Goal: Task Accomplishment & Management: Manage account settings

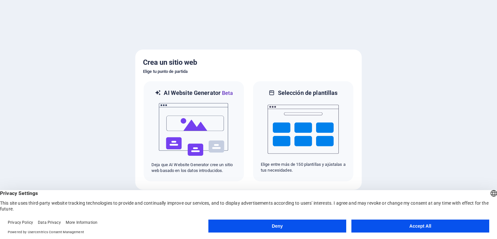
click at [400, 220] on button "Accept All" at bounding box center [420, 225] width 138 height 13
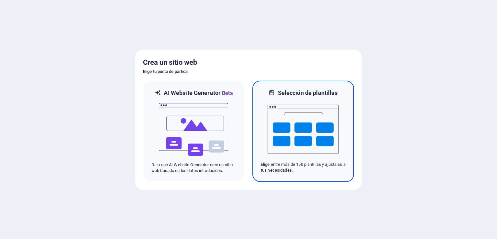
click at [289, 130] on img at bounding box center [303, 129] width 71 height 65
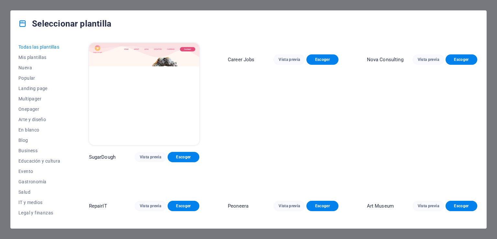
scroll to position [32, 0]
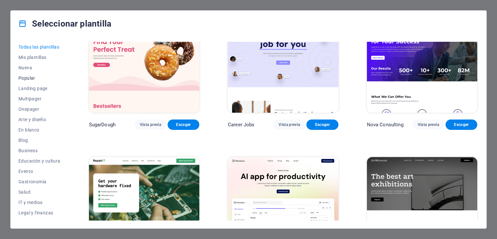
click at [27, 77] on span "Popular" at bounding box center [39, 77] width 42 height 5
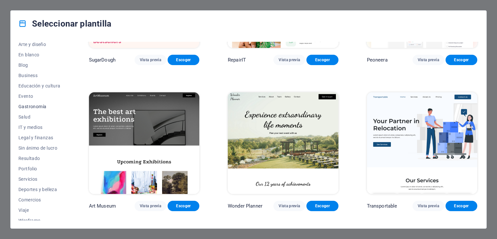
scroll to position [80, 0]
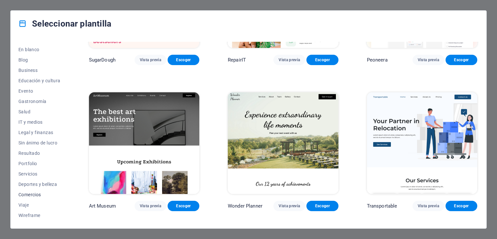
click at [28, 196] on span "Comercios" at bounding box center [39, 194] width 42 height 5
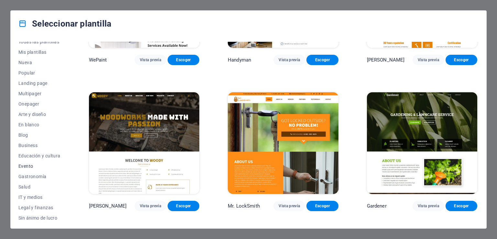
scroll to position [0, 0]
click at [33, 121] on span "Arte y diseño" at bounding box center [39, 119] width 42 height 5
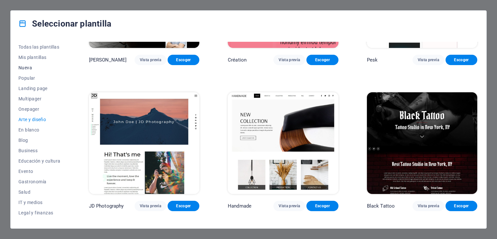
click at [28, 69] on span "Nueva" at bounding box center [39, 67] width 42 height 5
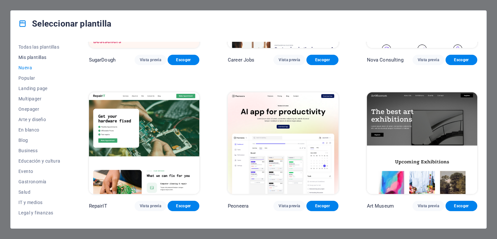
click at [33, 60] on span "Mis plantillas" at bounding box center [39, 57] width 42 height 5
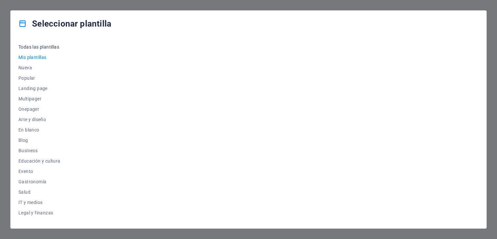
click at [38, 49] on span "Todas las plantillas" at bounding box center [39, 46] width 42 height 5
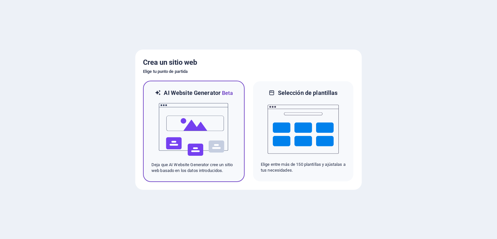
click at [223, 119] on img at bounding box center [193, 129] width 71 height 65
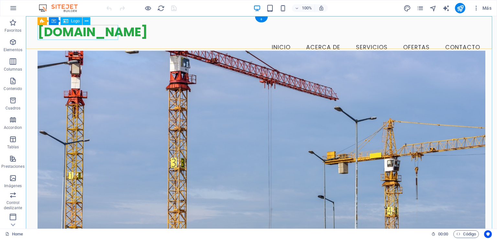
click at [66, 30] on div "[DOMAIN_NAME]" at bounding box center [261, 32] width 447 height 15
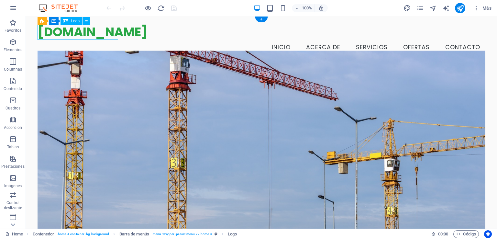
click at [66, 30] on div "[DOMAIN_NAME]" at bounding box center [261, 32] width 447 height 15
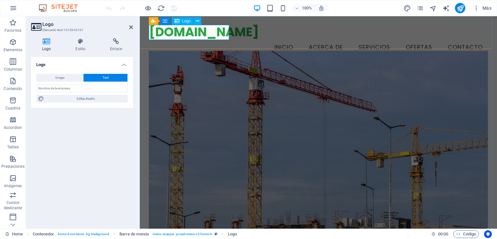
click at [211, 34] on div "[DOMAIN_NAME]" at bounding box center [318, 32] width 339 height 15
click at [196, 36] on div "[DOMAIN_NAME]" at bounding box center [318, 32] width 339 height 15
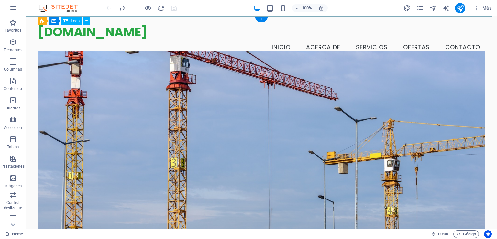
click at [57, 35] on div "[DOMAIN_NAME]" at bounding box center [261, 32] width 447 height 15
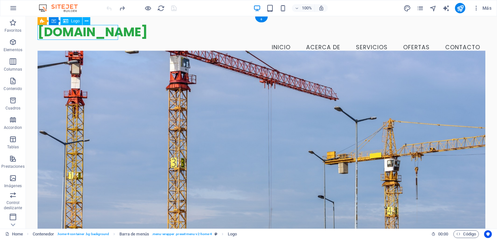
click at [84, 33] on div "[DOMAIN_NAME]" at bounding box center [261, 32] width 447 height 15
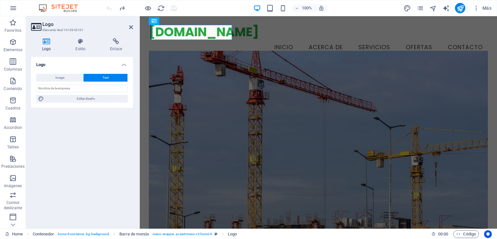
click at [84, 33] on h3 "Elemento #ed-1013942101" at bounding box center [81, 30] width 78 height 6
click at [192, 35] on div "[DOMAIN_NAME]" at bounding box center [318, 32] width 339 height 15
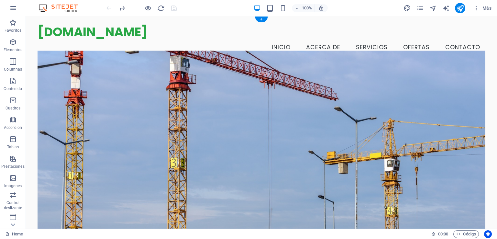
click at [78, 73] on figure at bounding box center [261, 147] width 447 height 193
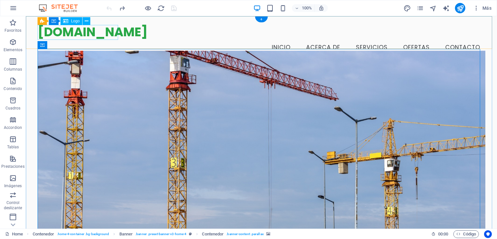
click at [74, 34] on div "[DOMAIN_NAME]" at bounding box center [261, 32] width 447 height 15
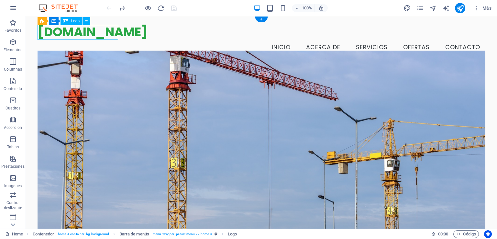
click at [74, 34] on div "[DOMAIN_NAME]" at bounding box center [261, 32] width 447 height 15
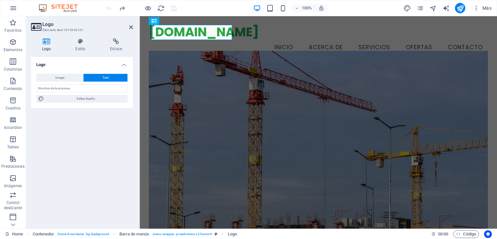
click at [74, 34] on div "Logo Estilo Enlace Logo Image Text Arrastra archivos aquí, haz clic para escoge…" at bounding box center [82, 130] width 112 height 195
click at [195, 33] on div "[DOMAIN_NAME]" at bounding box center [318, 32] width 339 height 15
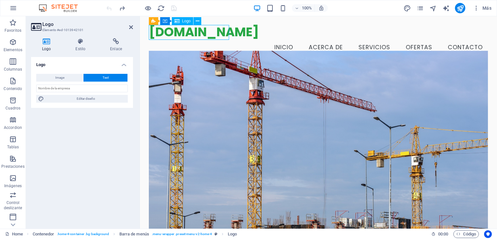
click at [195, 33] on div "[DOMAIN_NAME]" at bounding box center [318, 32] width 339 height 15
click at [189, 21] on span "Logo" at bounding box center [186, 21] width 9 height 4
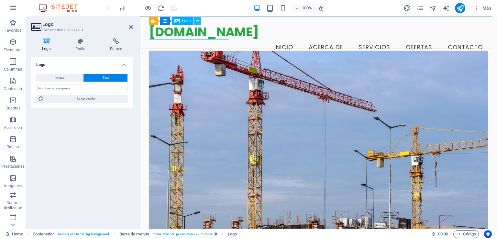
click at [196, 19] on icon at bounding box center [198, 21] width 4 height 7
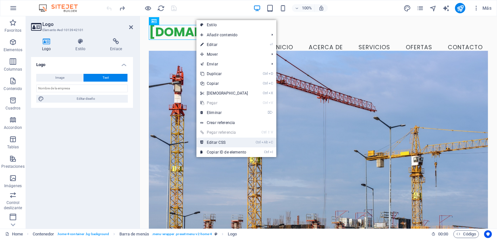
click at [223, 140] on link "Ctrl Alt C Editar CSS" at bounding box center [224, 142] width 56 height 10
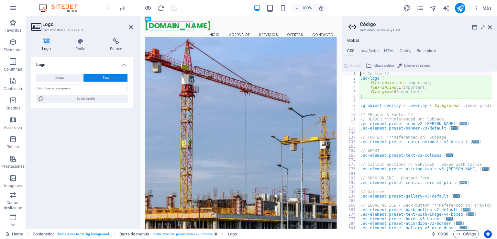
type textarea "flex-basis: auto!important;"
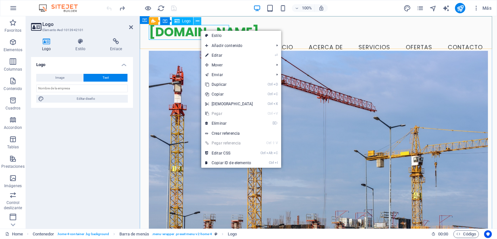
click at [197, 21] on icon at bounding box center [198, 21] width 4 height 7
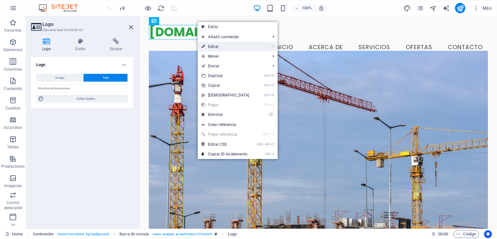
click at [221, 47] on link "⏎ Editar" at bounding box center [226, 47] width 56 height 10
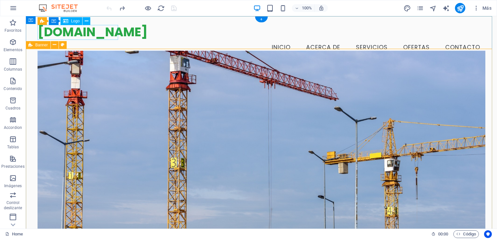
click at [74, 34] on div "[DOMAIN_NAME]" at bounding box center [261, 32] width 447 height 15
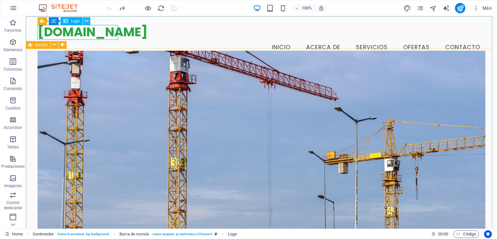
click at [85, 22] on icon at bounding box center [87, 21] width 4 height 7
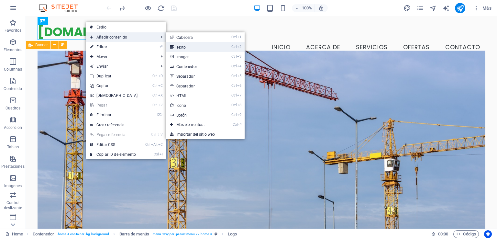
click at [181, 49] on link "Ctrl 2 Texto" at bounding box center [193, 47] width 54 height 10
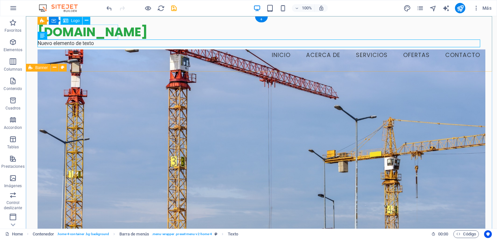
click at [98, 27] on div "[DOMAIN_NAME]" at bounding box center [261, 32] width 447 height 15
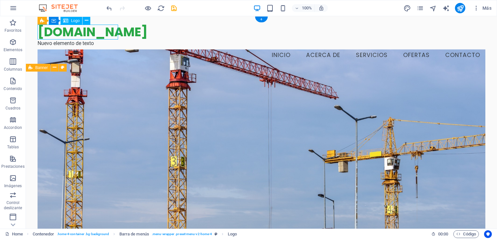
click at [96, 30] on div "[DOMAIN_NAME]" at bounding box center [261, 32] width 447 height 15
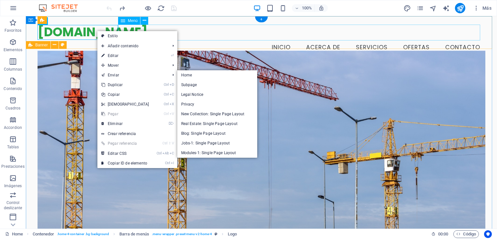
click at [208, 39] on nav "Inicio Acerca de Servicios Ofertas Contacto" at bounding box center [261, 47] width 447 height 16
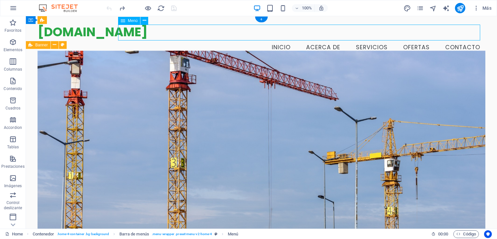
click at [276, 39] on nav "Inicio Acerca de Servicios Ofertas Contacto" at bounding box center [261, 47] width 447 height 16
select select
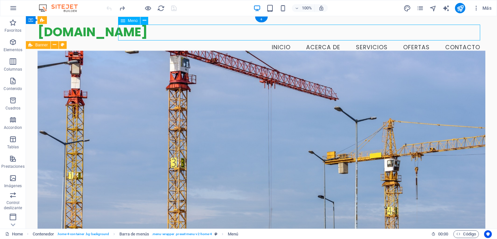
select select
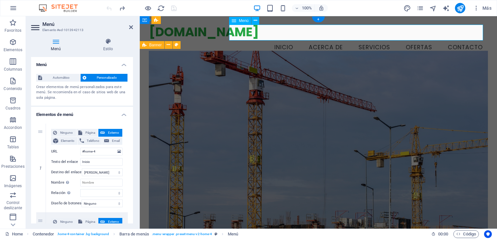
click at [281, 39] on nav "Inicio Acerca de Servicios Ofertas Contacto" at bounding box center [318, 47] width 339 height 16
click at [9, 39] on icon "button" at bounding box center [13, 42] width 8 height 8
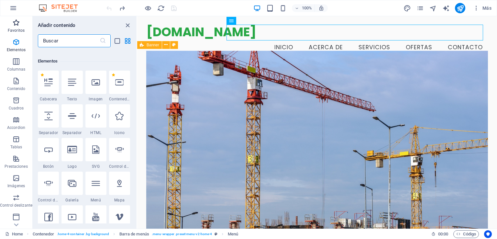
scroll to position [122, 0]
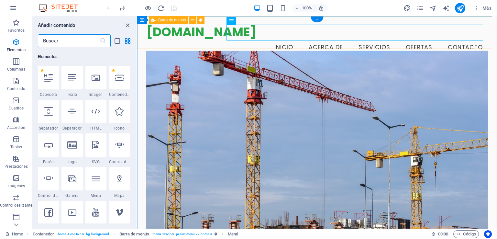
click at [177, 40] on div "[DOMAIN_NAME] Menu Inicio Acerca de Servicios Ofertas Contacto" at bounding box center [317, 40] width 360 height 48
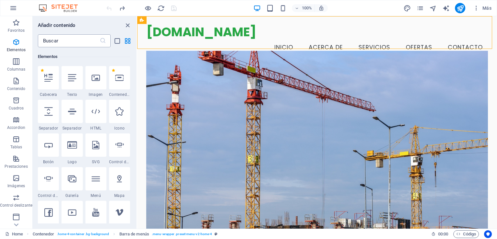
click at [41, 40] on input "text" at bounding box center [69, 40] width 62 height 13
click at [184, 36] on div "[DOMAIN_NAME]" at bounding box center [317, 32] width 342 height 15
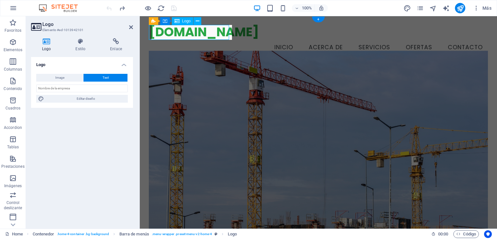
click at [184, 36] on div "[DOMAIN_NAME]" at bounding box center [318, 32] width 339 height 15
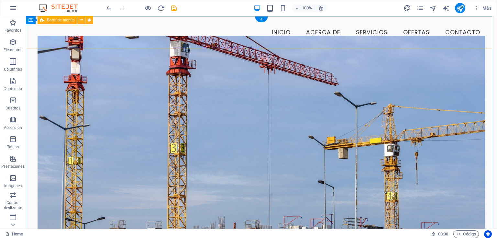
click at [208, 22] on div "Menu Inicio Acerca de Servicios Ofertas Contacto" at bounding box center [261, 32] width 471 height 33
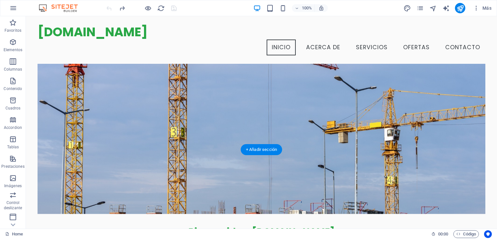
scroll to position [0, 0]
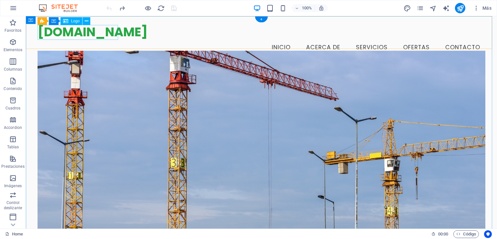
click at [111, 26] on div "[DOMAIN_NAME]" at bounding box center [261, 32] width 447 height 15
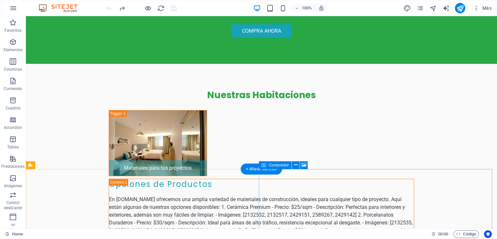
scroll to position [1495, 0]
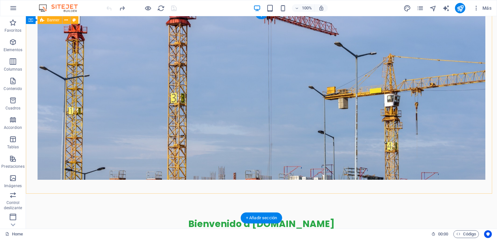
scroll to position [0, 0]
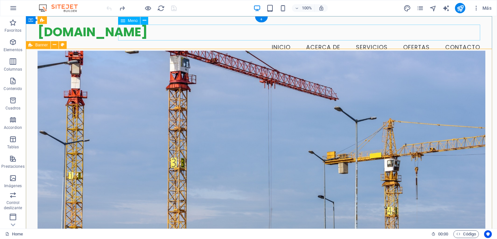
click at [312, 39] on nav "Inicio Acerca de Servicios Ofertas Contacto" at bounding box center [261, 47] width 447 height 16
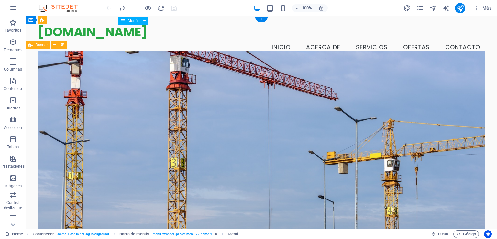
click at [352, 39] on nav "Inicio Acerca de Servicios Ofertas Contacto" at bounding box center [261, 47] width 447 height 16
drag, startPoint x: 405, startPoint y: 36, endPoint x: 419, endPoint y: 36, distance: 13.6
click at [406, 39] on nav "Inicio Acerca de Servicios Ofertas Contacto" at bounding box center [261, 47] width 447 height 16
click at [465, 39] on nav "Inicio Acerca de Servicios Ofertas Contacto" at bounding box center [261, 47] width 447 height 16
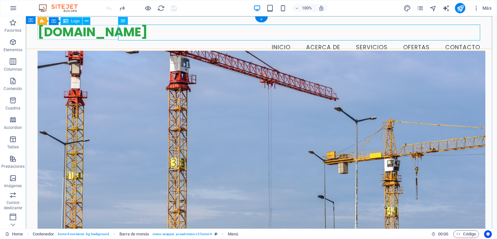
click at [74, 31] on div "[DOMAIN_NAME]" at bounding box center [261, 32] width 447 height 15
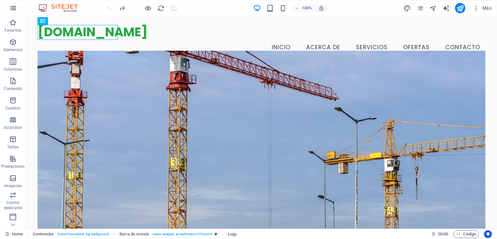
click at [16, 9] on icon "button" at bounding box center [13, 8] width 8 height 8
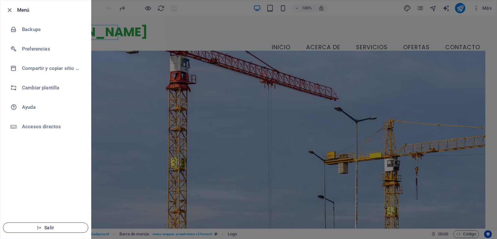
click at [51, 227] on span "Salir" at bounding box center [45, 227] width 74 height 5
